Goal: Transaction & Acquisition: Purchase product/service

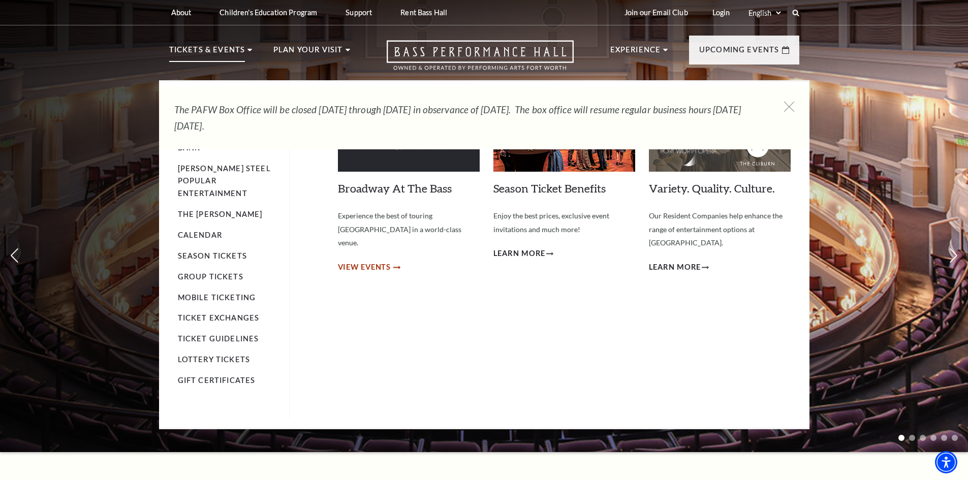
click at [373, 261] on span "View Events" at bounding box center [364, 267] width 53 height 13
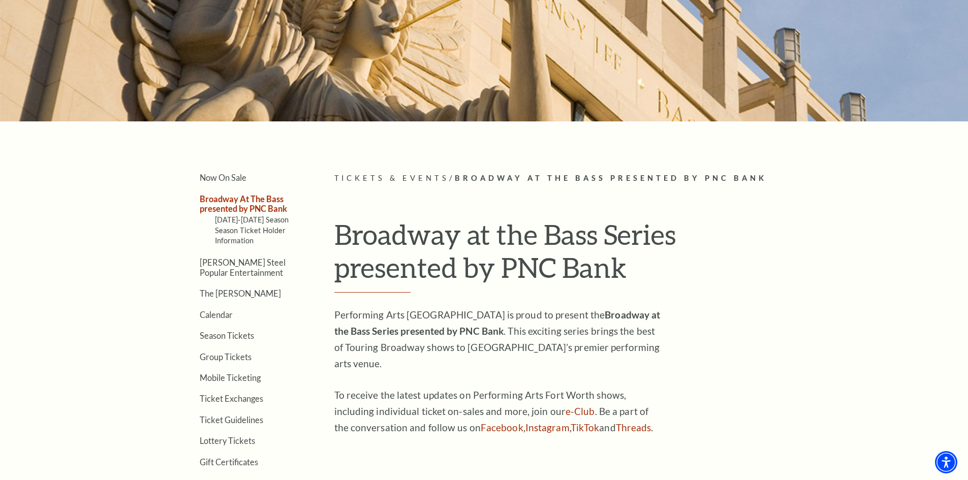
scroll to position [203, 0]
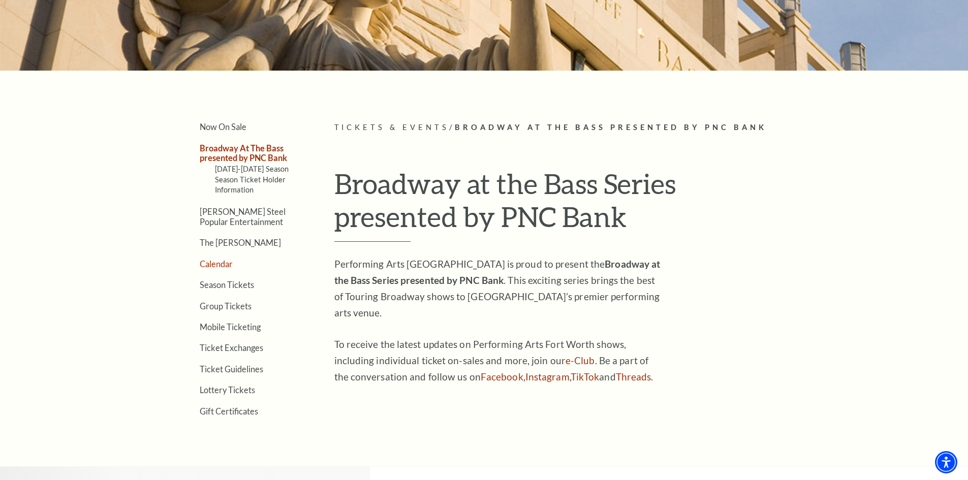
click at [212, 261] on link "Calendar" at bounding box center [216, 264] width 33 height 10
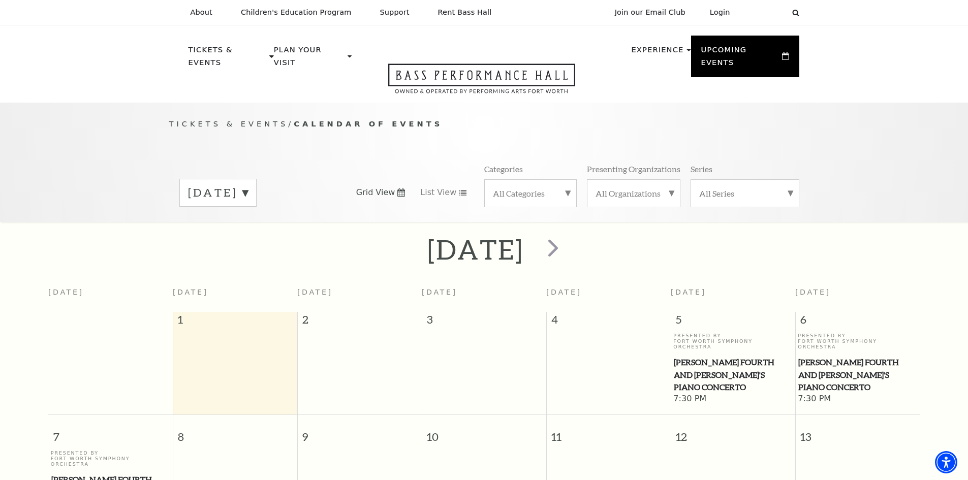
click at [248, 185] on label "September 2025" at bounding box center [218, 193] width 60 height 16
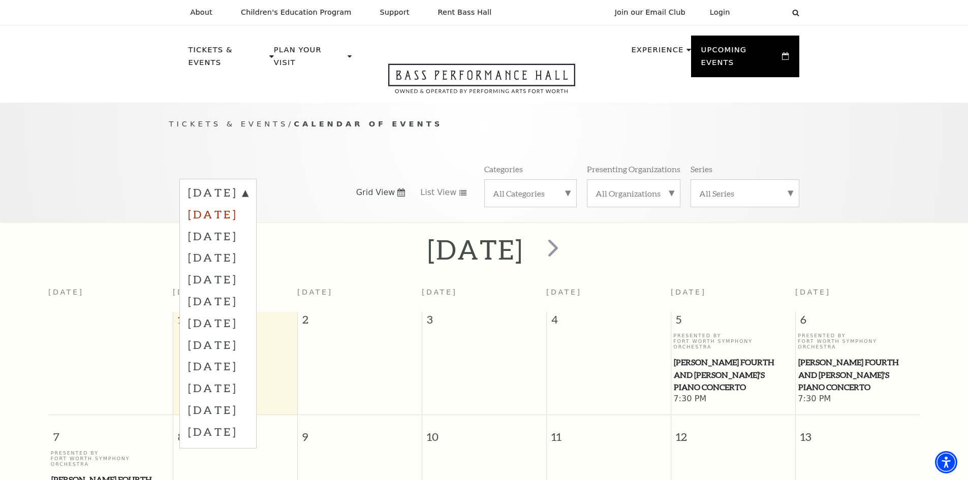
click at [248, 203] on label "October 2025" at bounding box center [218, 214] width 60 height 22
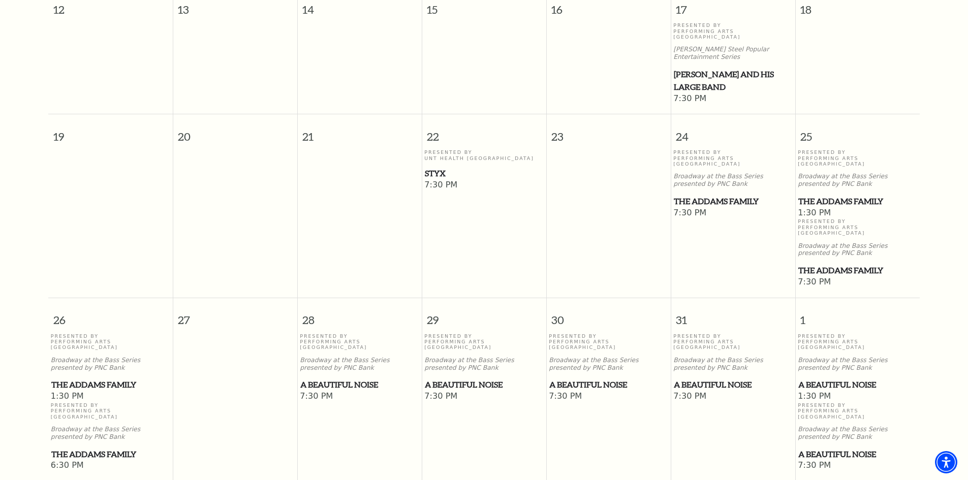
scroll to position [598, 0]
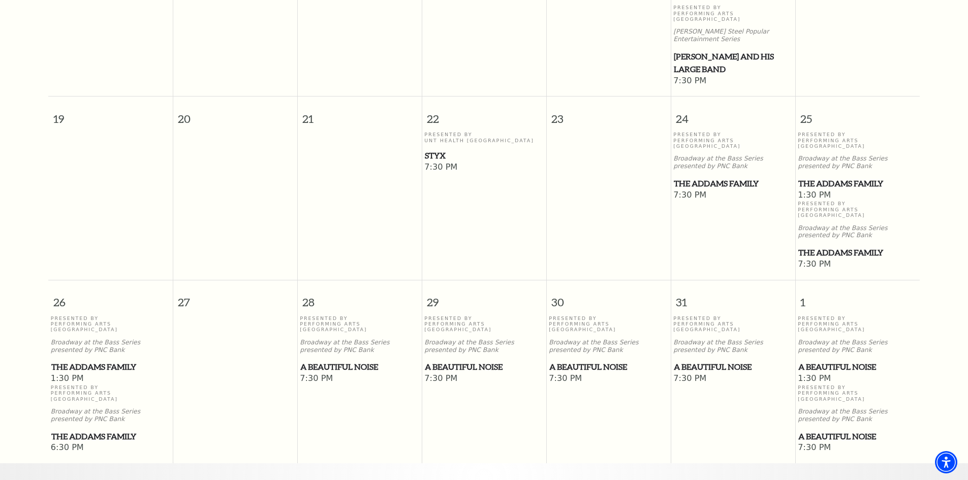
click at [694, 177] on span "The Addams Family" at bounding box center [733, 183] width 118 height 13
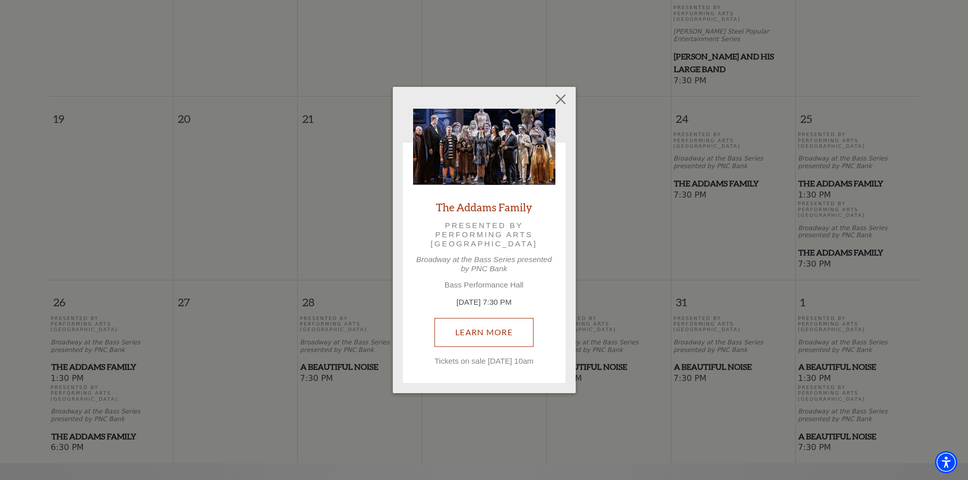
click at [458, 327] on link "Learn More" at bounding box center [484, 332] width 99 height 28
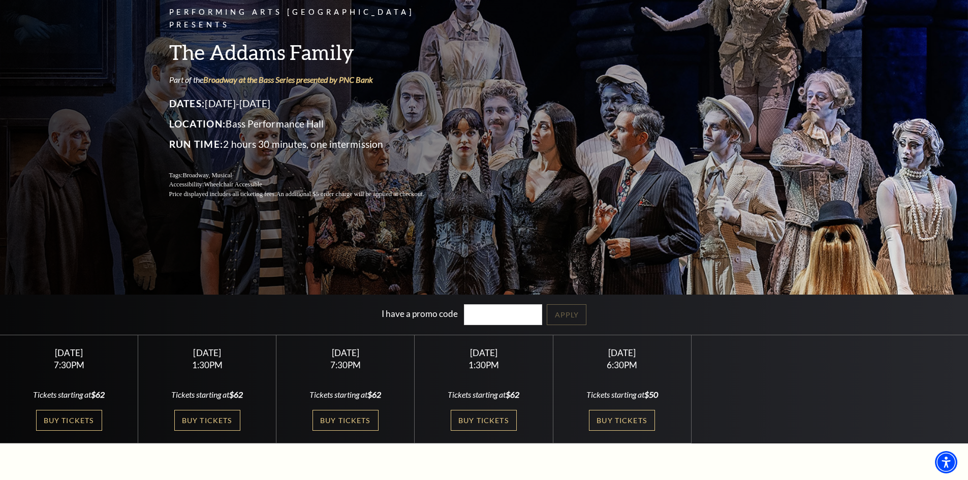
scroll to position [102, 0]
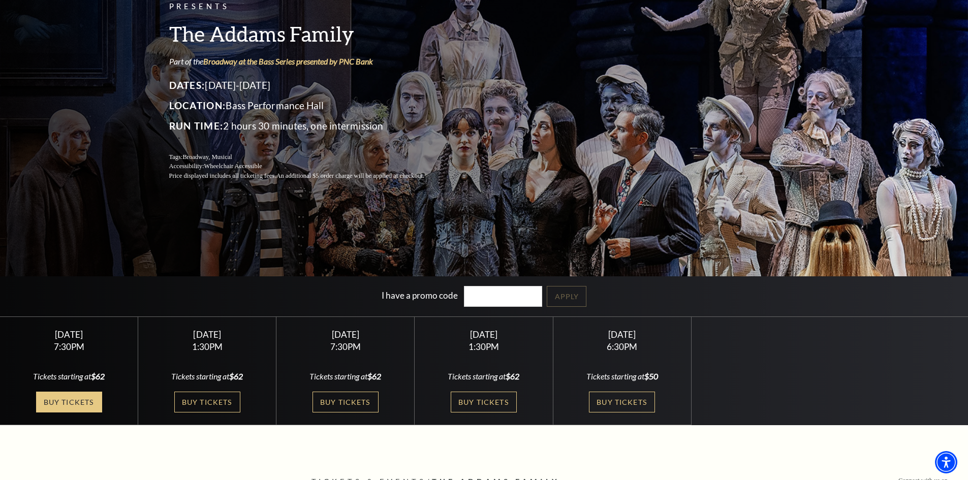
click at [70, 403] on link "Buy Tickets" at bounding box center [69, 402] width 66 height 21
click at [482, 402] on link "Buy Tickets" at bounding box center [484, 402] width 66 height 21
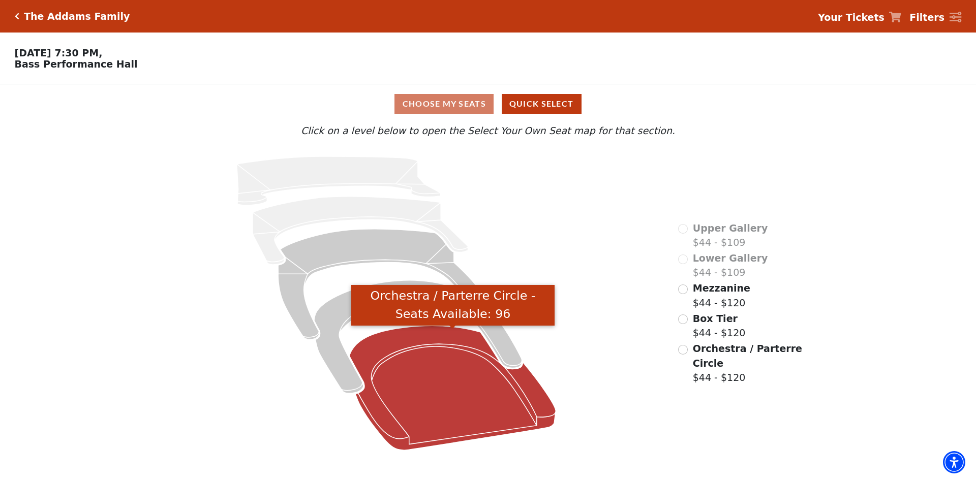
click at [452, 397] on icon "Orchestra / Parterre Circle - Seats Available: 96" at bounding box center [453, 388] width 206 height 125
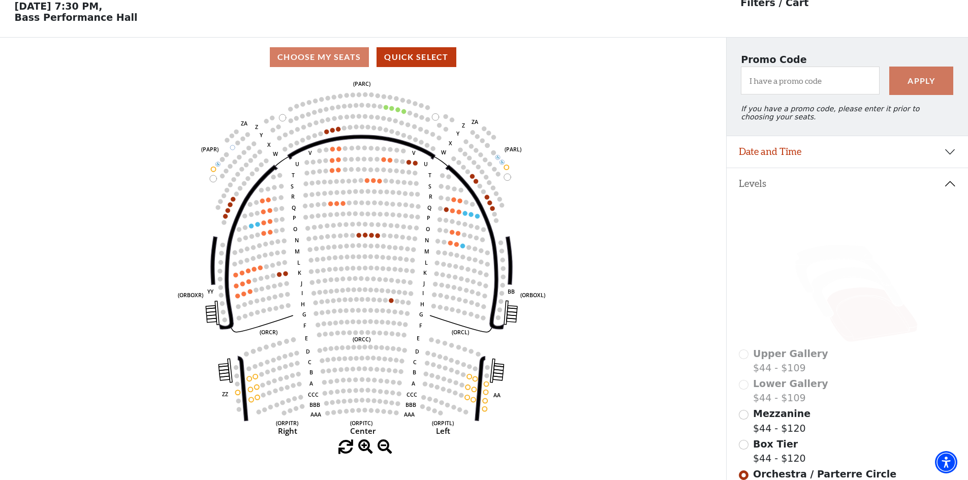
scroll to position [47, 0]
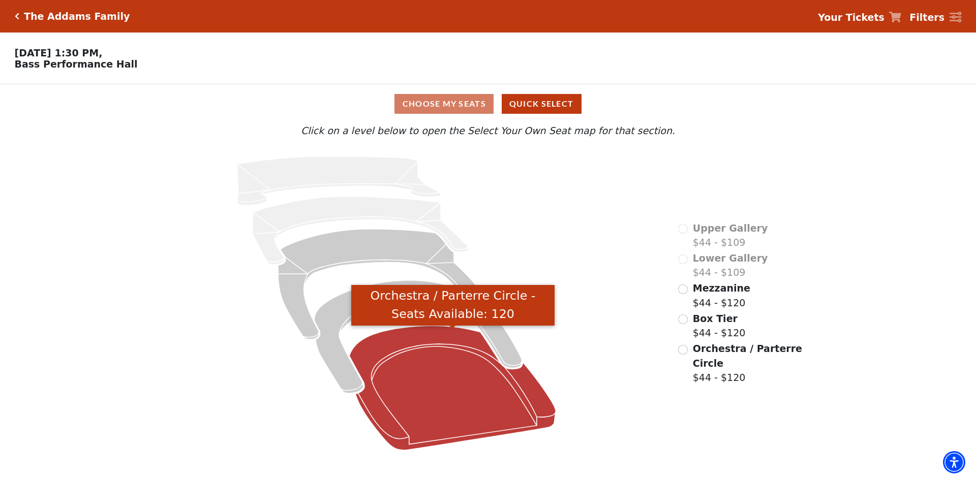
click at [480, 392] on icon "Orchestra / Parterre Circle - Seats Available: 120" at bounding box center [453, 388] width 206 height 125
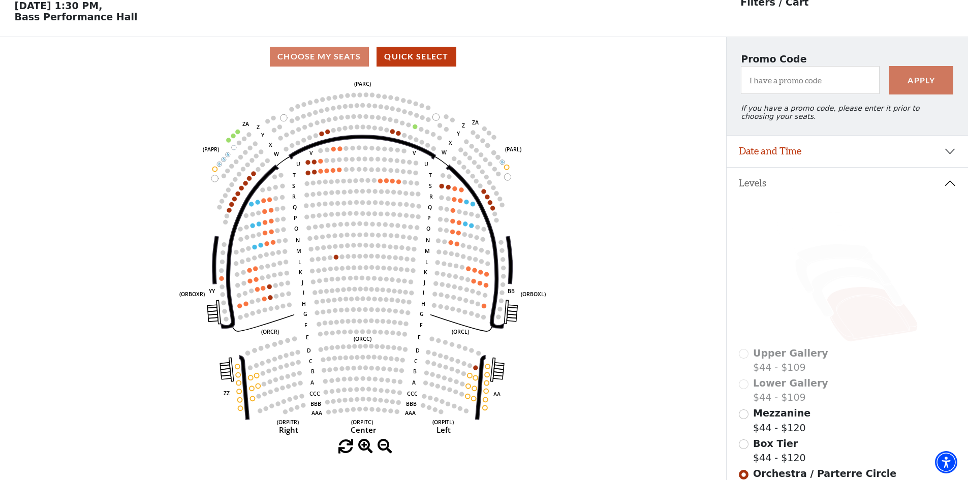
scroll to position [98, 0]
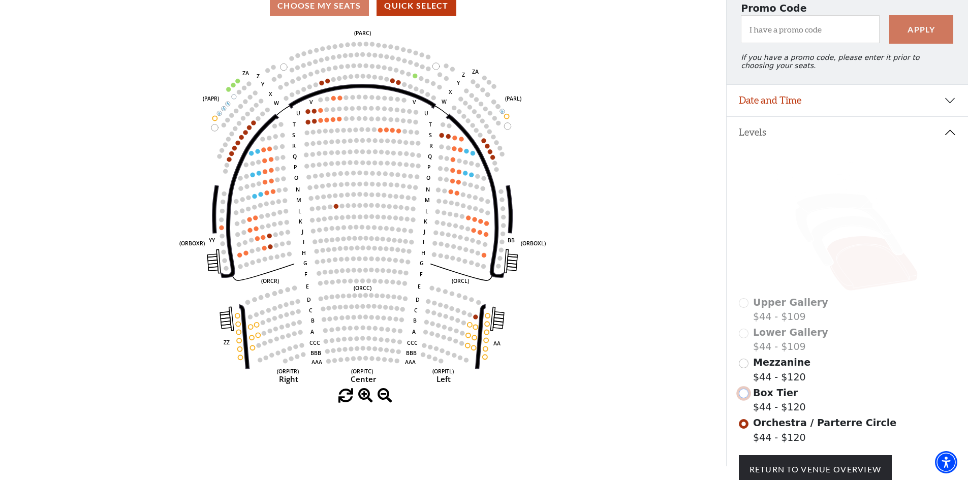
click at [745, 398] on input "Box Tier$44 - $120\a" at bounding box center [744, 394] width 10 height 10
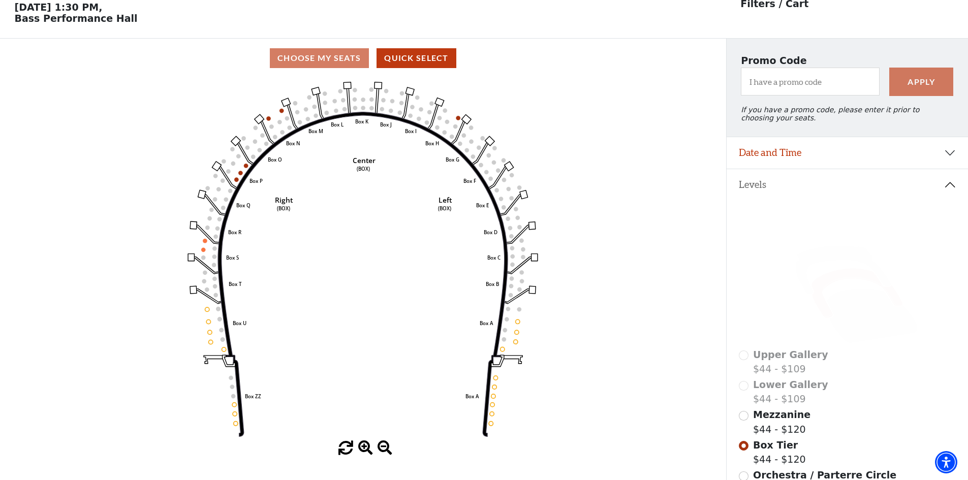
scroll to position [47, 0]
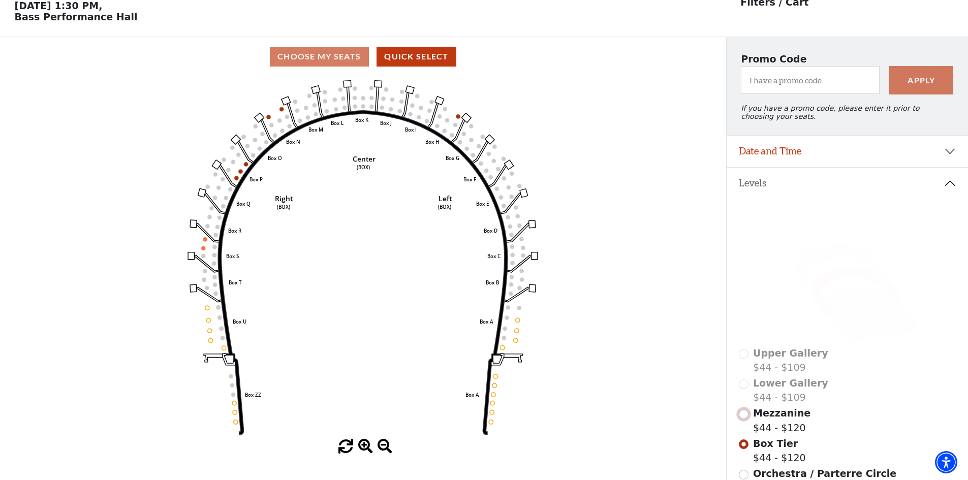
click at [744, 419] on input "Mezzanine$44 - $120\a" at bounding box center [744, 415] width 10 height 10
